Goal: Information Seeking & Learning: Learn about a topic

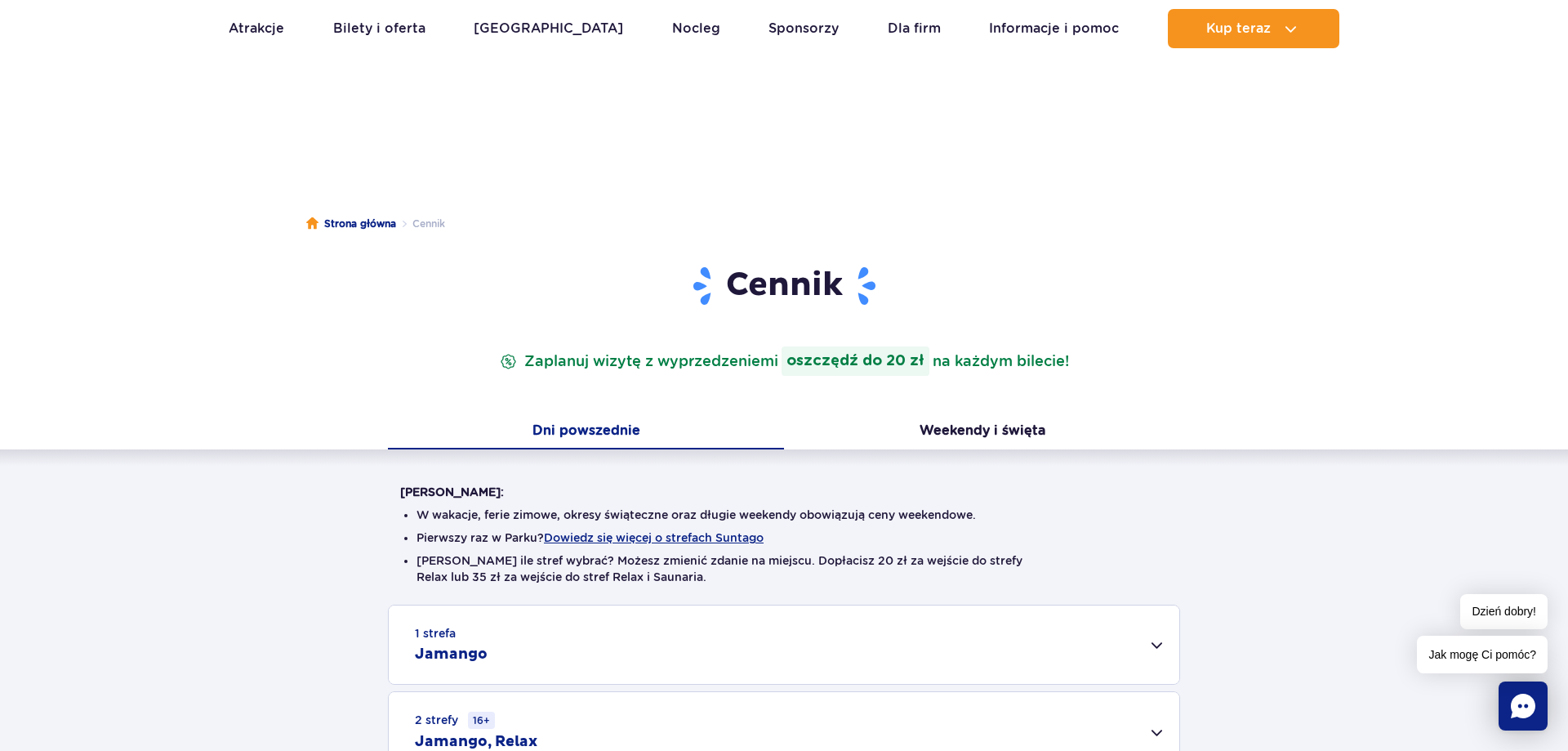
click at [159, 605] on div "1 strefa Jamango Dorosły (18 – 65 lat) / Nastolatek (16 – 18 lat) Ten sam dzień…" at bounding box center [784, 732] width 1568 height 255
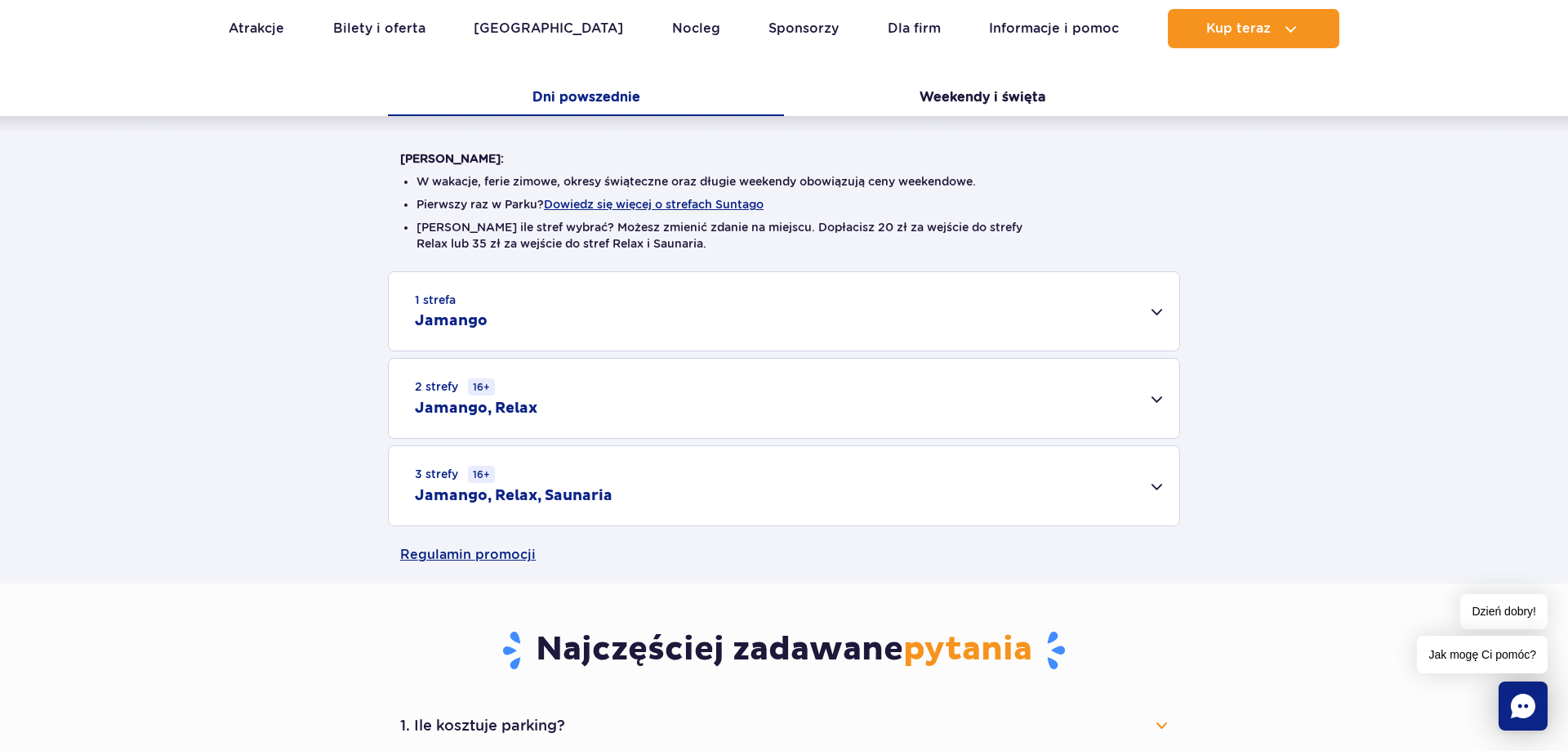
scroll to position [333, 0]
drag, startPoint x: 380, startPoint y: 400, endPoint x: 232, endPoint y: 402, distance: 148.0
click at [218, 402] on div "1 strefa Jamango Dorosły (18 – 65 lat) / Nastolatek (16 – 18 lat) Ten sam dzień…" at bounding box center [784, 399] width 1568 height 255
click at [135, 418] on div "1 strefa Jamango Dorosły (18 – 65 lat) / Nastolatek (16 – 18 lat) Ten sam dzień…" at bounding box center [784, 399] width 1568 height 255
click at [548, 474] on div "3 strefy 16+ Jamango, Relax, Saunaria" at bounding box center [784, 486] width 791 height 79
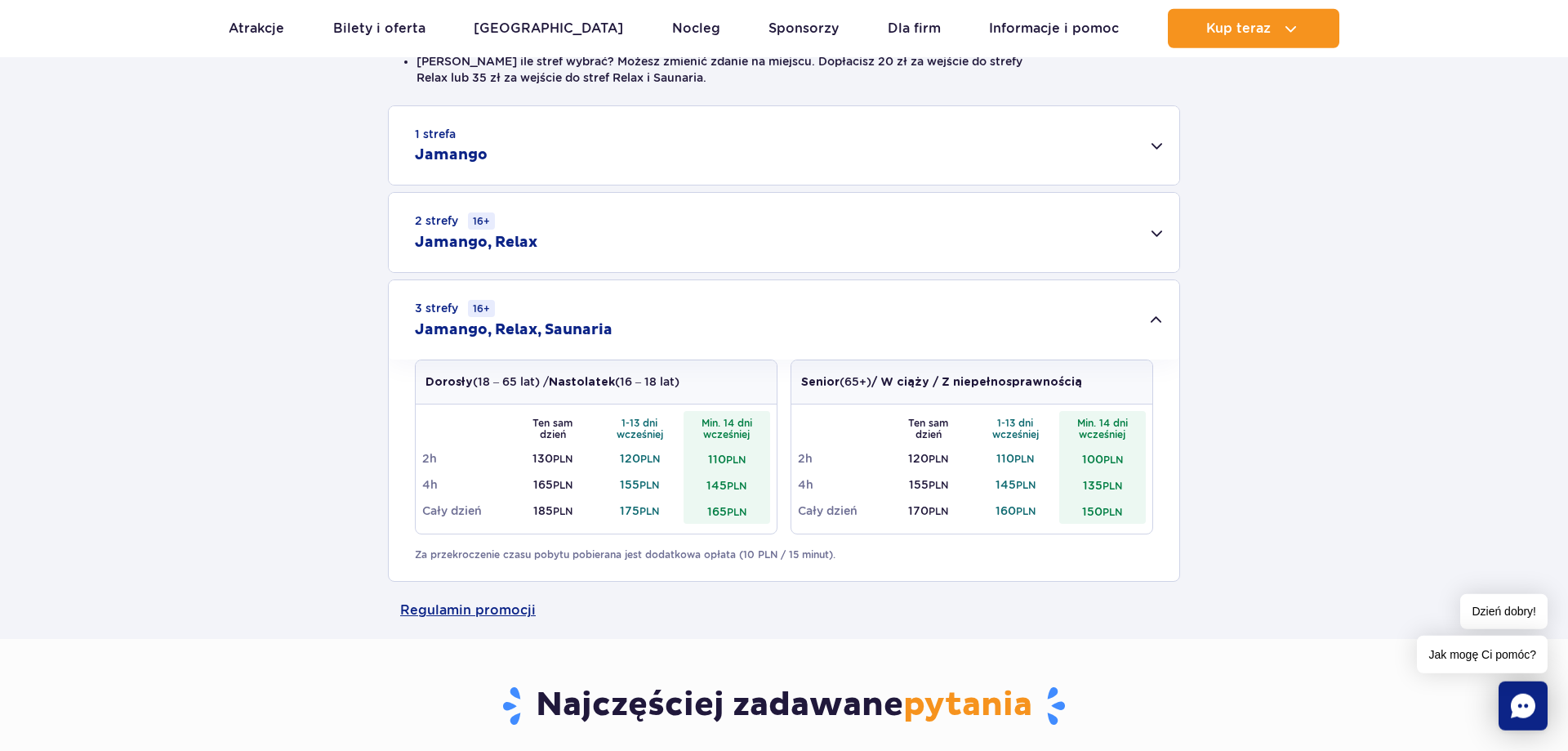
scroll to position [500, 0]
drag, startPoint x: 514, startPoint y: 539, endPoint x: 246, endPoint y: 540, distance: 268.0
drag, startPoint x: 116, startPoint y: 545, endPoint x: 153, endPoint y: 535, distance: 38.3
click at [120, 543] on div "1 strefa Jamango Dorosły (18 – 65 lat) / Nastolatek (16 – 18 lat) Ten sam dzień…" at bounding box center [784, 342] width 1568 height 477
drag, startPoint x: 603, startPoint y: 534, endPoint x: 174, endPoint y: 533, distance: 429.0
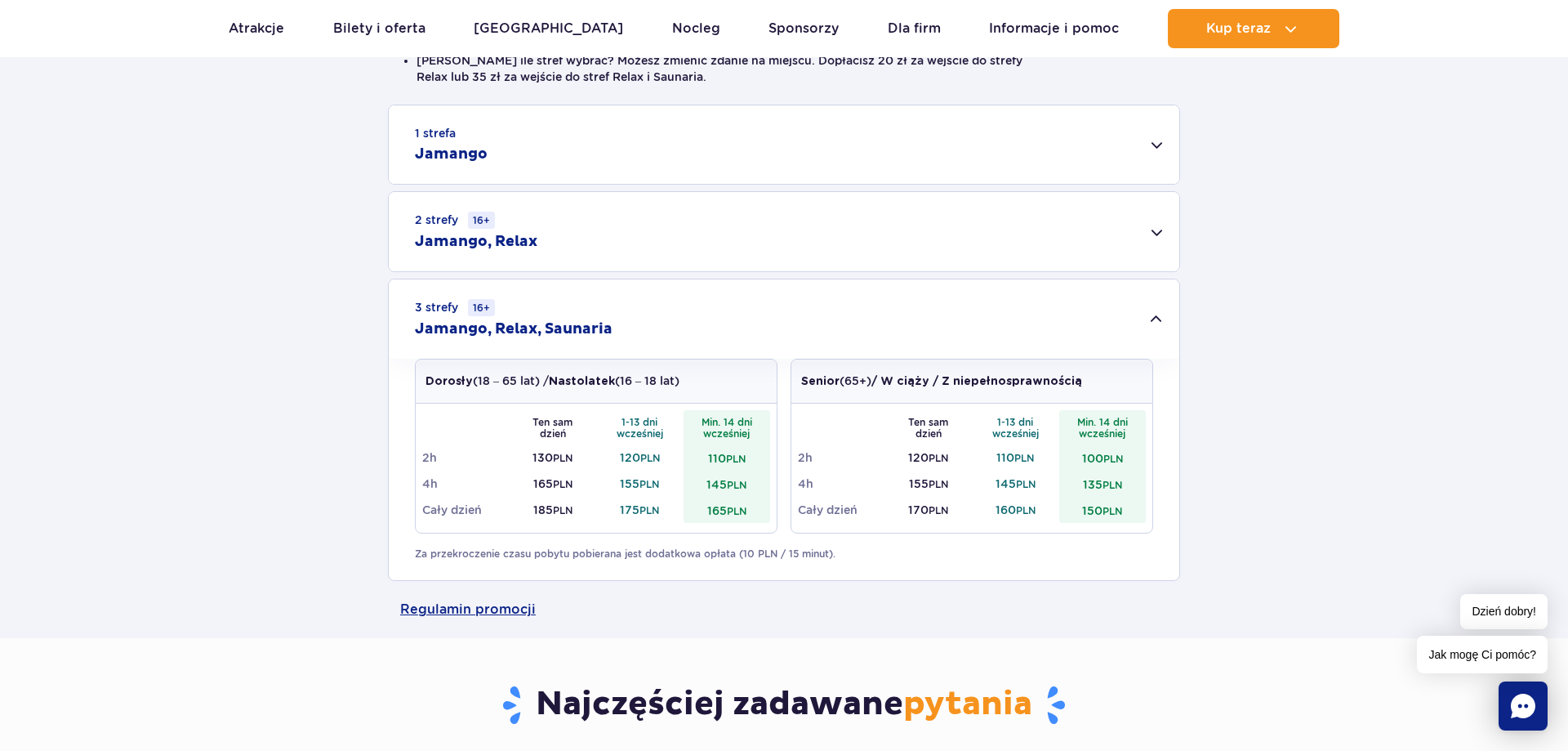
drag, startPoint x: 174, startPoint y: 533, endPoint x: 175, endPoint y: 498, distance: 35.0
click at [173, 532] on div "1 strefa Jamango Dorosły (18 – 65 lat) / Nastolatek (16 – 18 lat) Ten sam dzień…" at bounding box center [784, 342] width 1568 height 477
click at [207, 499] on div "1 strefa Jamango Dorosły (18 – 65 lat) / Nastolatek (16 – 18 lat) Ten sam dzień…" at bounding box center [784, 342] width 1568 height 477
drag, startPoint x: 985, startPoint y: 637, endPoint x: 192, endPoint y: 495, distance: 805.6
drag, startPoint x: 191, startPoint y: 495, endPoint x: 545, endPoint y: 534, distance: 356.1
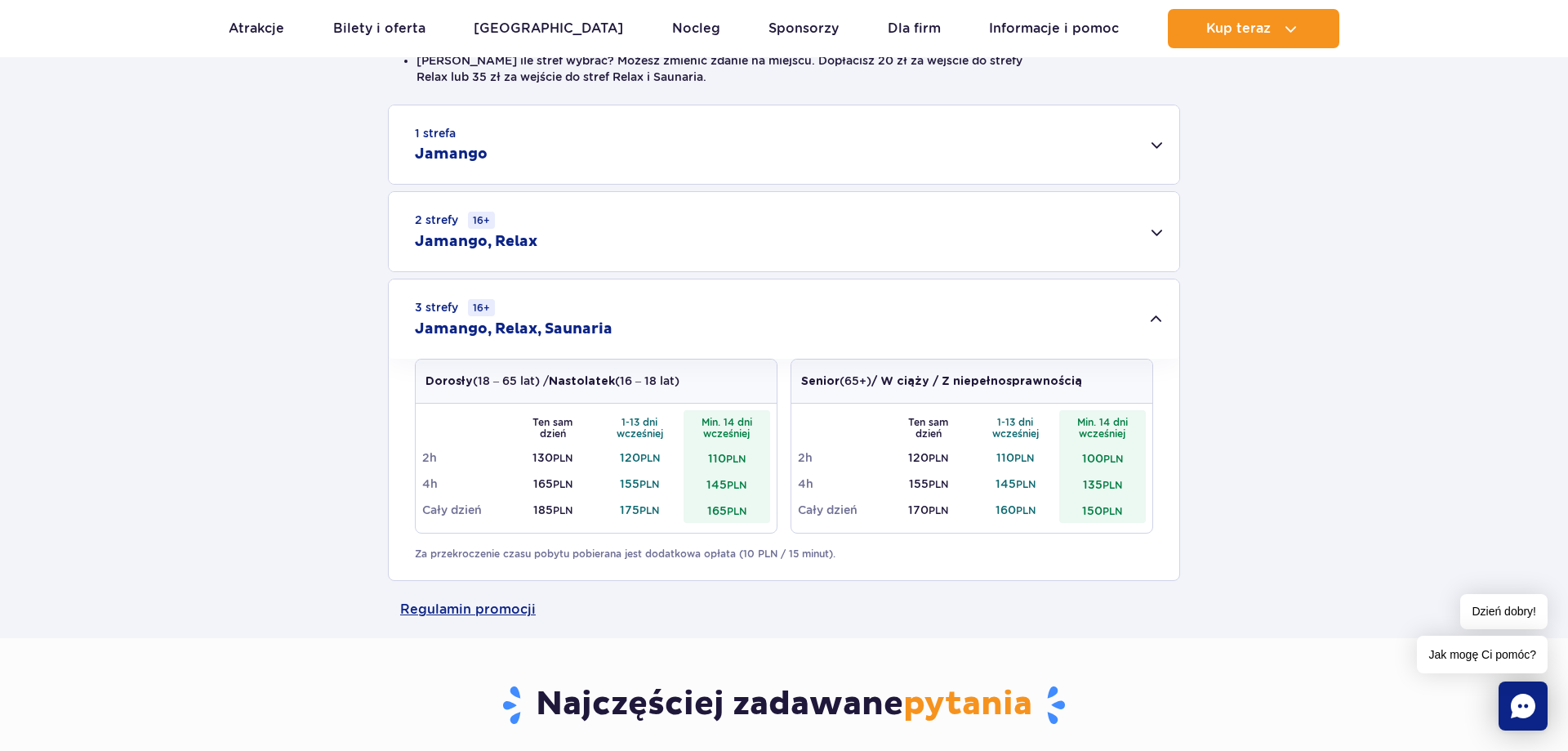
click at [210, 495] on div "1 strefa Jamango Dorosły (18 – 65 lat) / Nastolatek (16 – 18 lat) Ten sam dzień…" at bounding box center [784, 342] width 1568 height 477
click at [189, 461] on div "1 strefa Jamango Dorosły (18 – 65 lat) / Nastolatek (16 – 18 lat) Ten sam dzień…" at bounding box center [784, 342] width 1568 height 477
click at [619, 134] on div "1 strefa Jamango" at bounding box center [784, 144] width 791 height 78
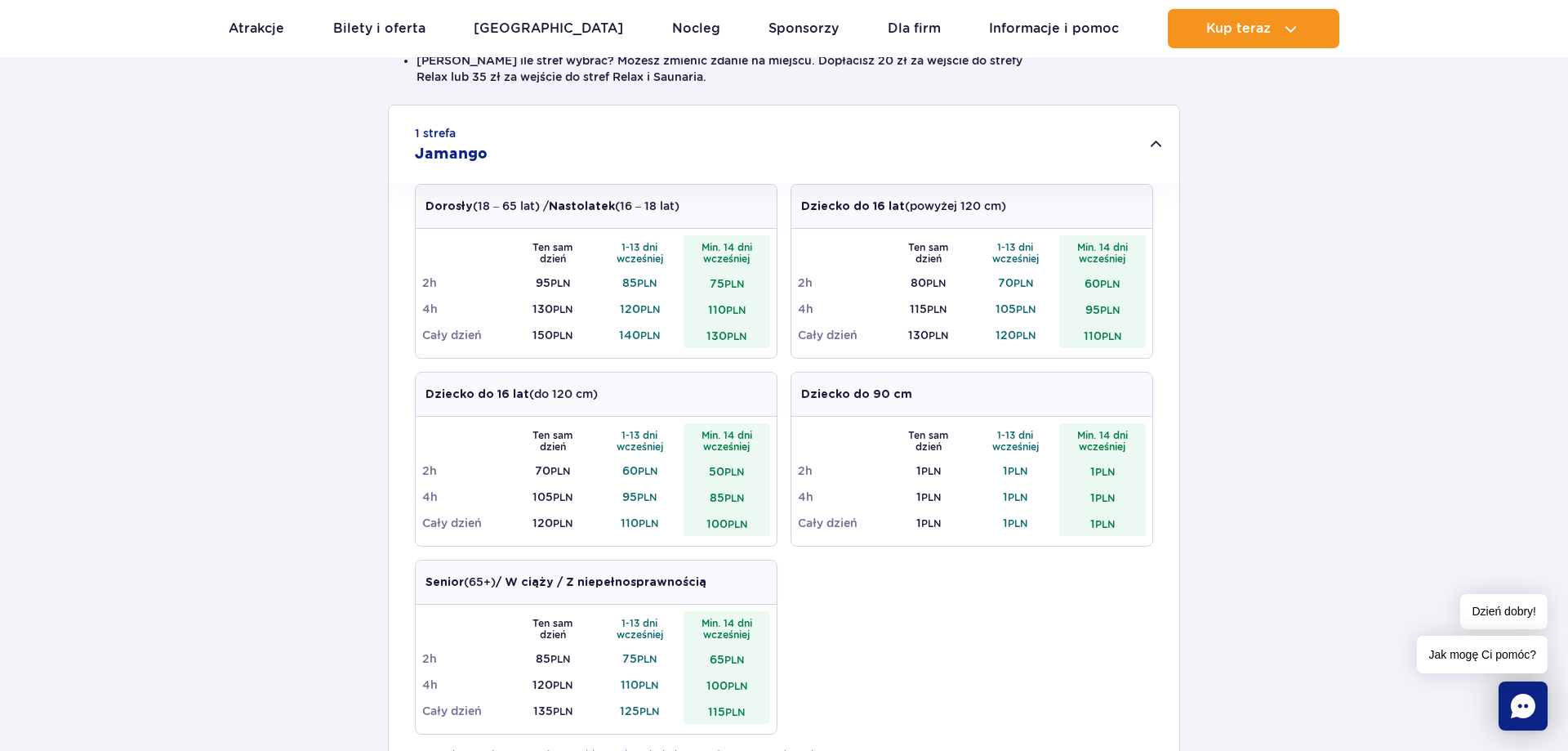
click at [611, 138] on div "1 strefa Jamango" at bounding box center [784, 144] width 791 height 78
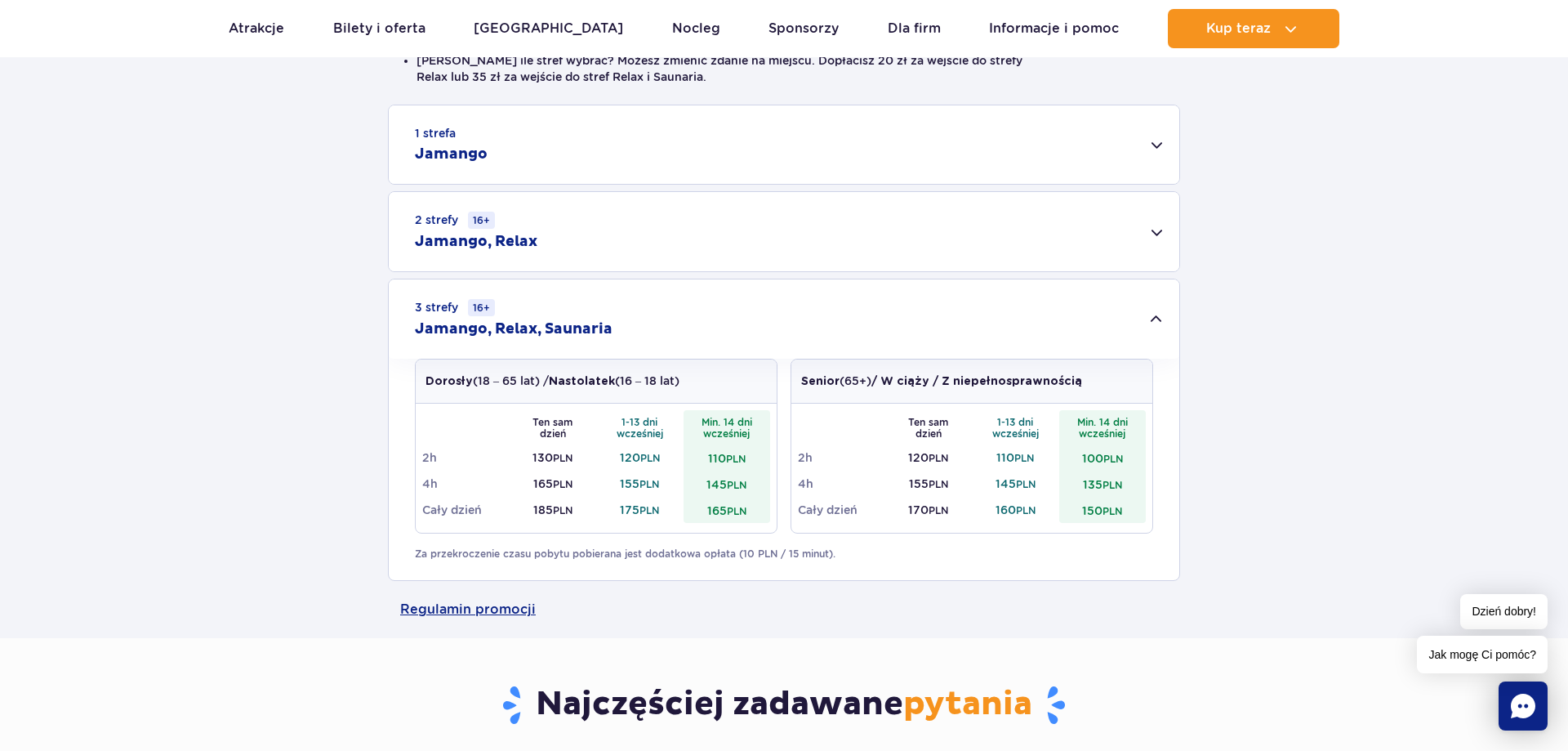
drag, startPoint x: 899, startPoint y: 584, endPoint x: 398, endPoint y: 507, distance: 506.9
click at [288, 505] on div "1 strefa Jamango Dorosły (18 – 65 lat) / Nastolatek (16 – 18 lat) Ten sam dzień…" at bounding box center [784, 342] width 1568 height 477
drag, startPoint x: 815, startPoint y: 571, endPoint x: 291, endPoint y: 507, distance: 527.9
drag, startPoint x: 238, startPoint y: 507, endPoint x: 776, endPoint y: 552, distance: 539.9
click at [257, 504] on div "1 strefa Jamango Dorosły (18 – 65 lat) / Nastolatek (16 – 18 lat) Ten sam dzień…" at bounding box center [784, 342] width 1568 height 477
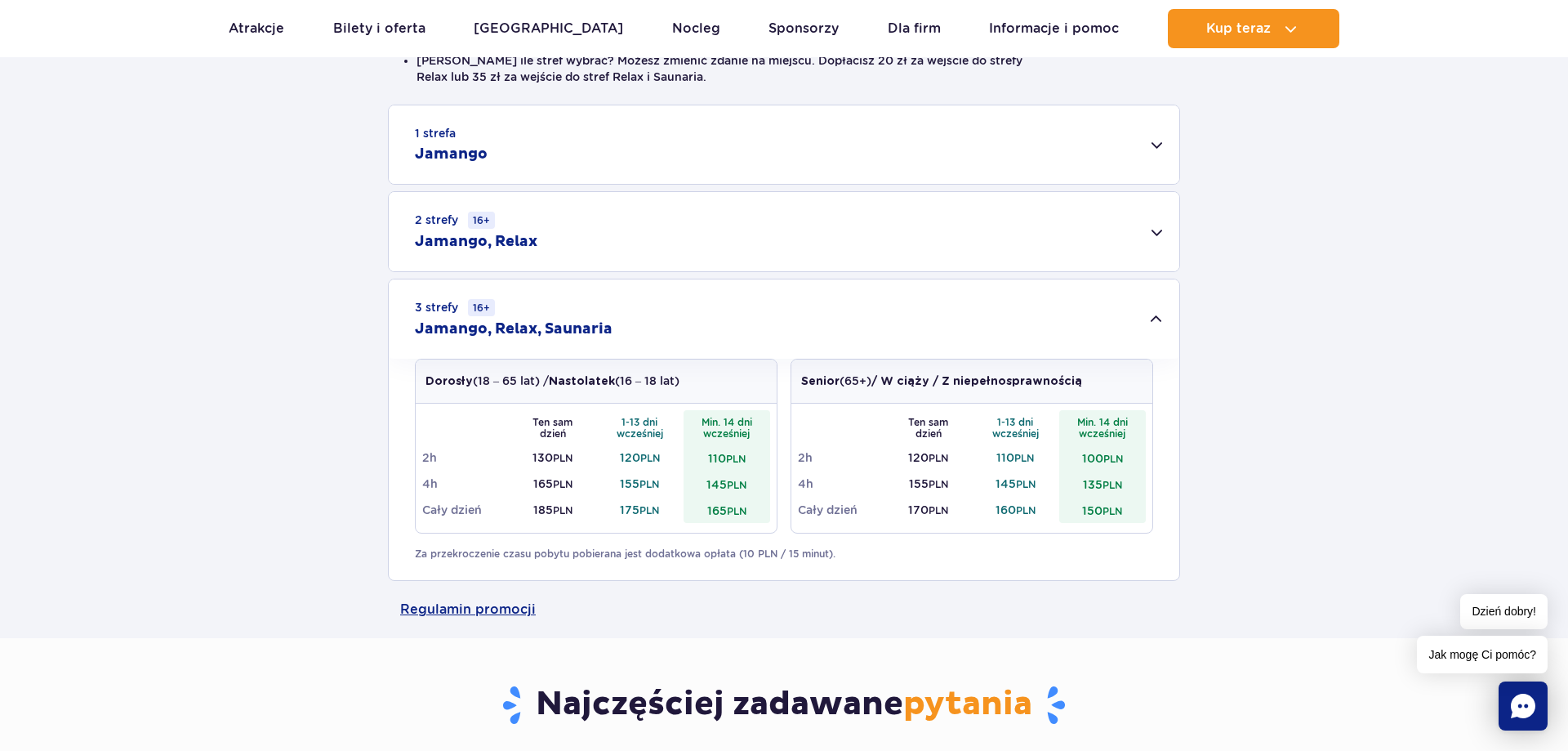
drag, startPoint x: 776, startPoint y: 552, endPoint x: 232, endPoint y: 497, distance: 546.8
click at [257, 462] on div "1 strefa Jamango Dorosły (18 – 65 lat) / Nastolatek (16 – 18 lat) Ten sam dzień…" at bounding box center [784, 342] width 1568 height 477
click at [226, 437] on div "1 strefa Jamango Dorosły (18 – 65 lat) / Nastolatek (16 – 18 lat) Ten sam dzień…" at bounding box center [784, 342] width 1568 height 477
